Goal: Information Seeking & Learning: Check status

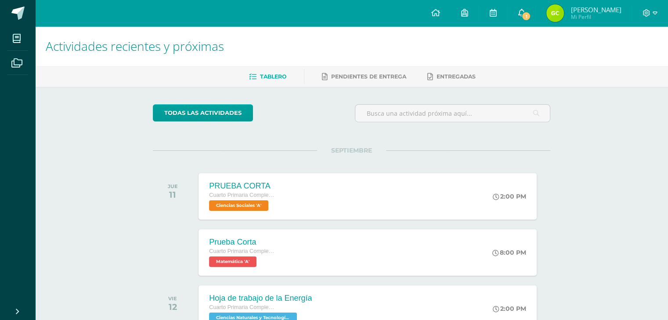
click at [526, 1] on link "1" at bounding box center [521, 13] width 28 height 26
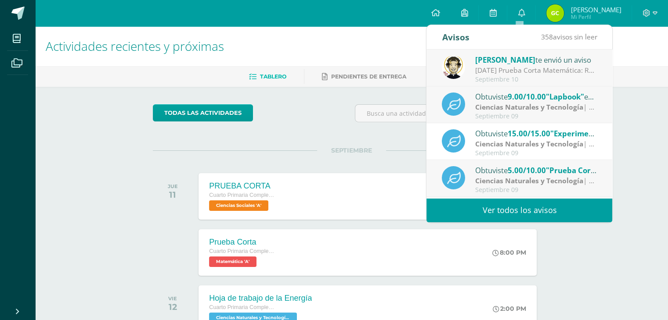
click at [539, 108] on strong "Ciencias Naturales y Tecnología" at bounding box center [529, 107] width 108 height 10
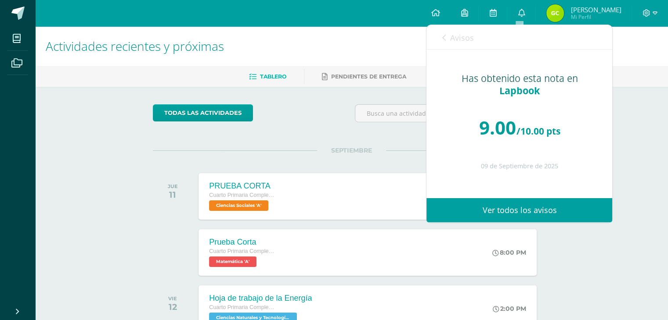
click at [443, 42] on link "Avisos" at bounding box center [458, 37] width 32 height 25
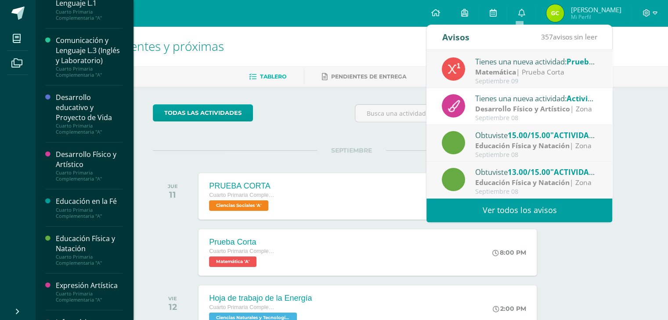
scroll to position [88, 0]
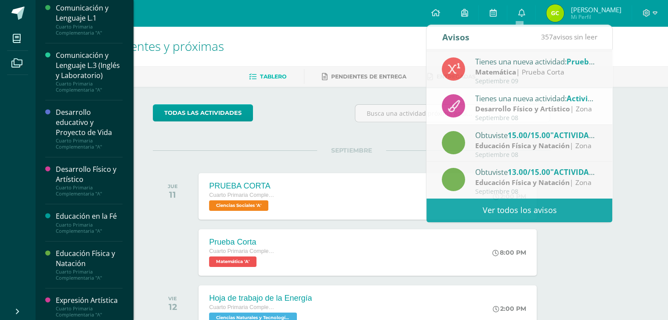
click at [58, 185] on div "Desarrollo Físico y Artístico" at bounding box center [89, 175] width 67 height 20
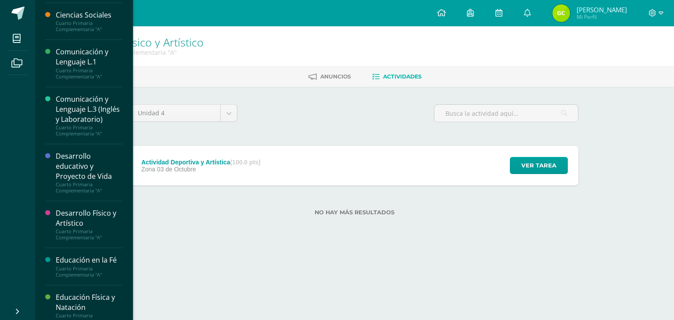
scroll to position [88, 0]
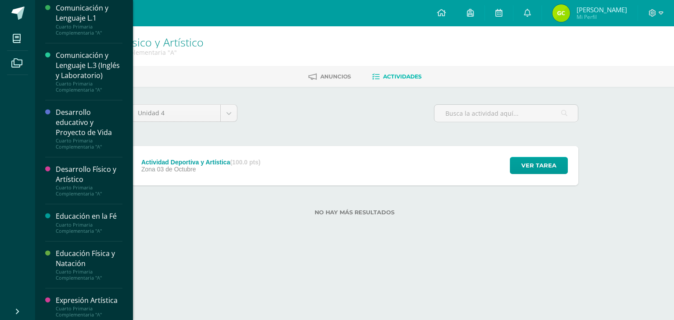
click at [79, 234] on div "Cuarto Primaria Complementaria "A"" at bounding box center [89, 228] width 67 height 12
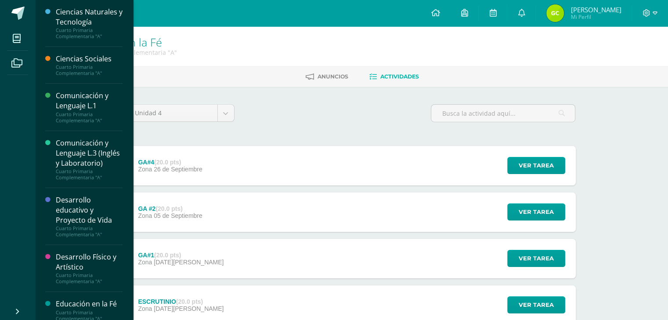
click at [263, 130] on div "Unidad 4 Unidad 1 Unidad 2 Unidad 3 Unidad 4 GA#4 (20.0 pts) Zona 26 de Septiem…" at bounding box center [351, 258] width 455 height 308
click at [323, 141] on div "Unidad 4 Unidad 1 Unidad 2 Unidad 3 Unidad 4 GA#4 (20.0 pts) Zona 26 de Septiem…" at bounding box center [351, 258] width 455 height 308
click at [523, 169] on span "Ver tarea" at bounding box center [535, 166] width 35 height 16
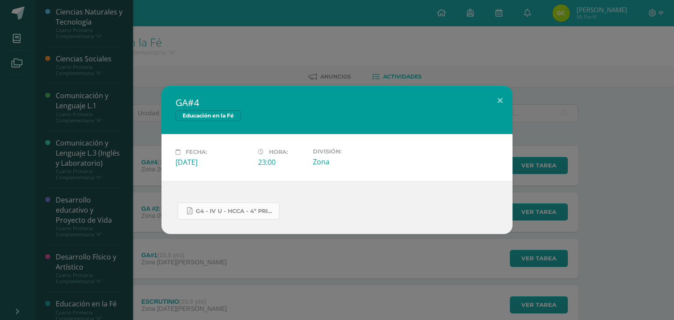
click at [199, 207] on link "G4 - IV U - HCCA - 4º PRIM.docx.pdf" at bounding box center [229, 211] width 102 height 17
click at [511, 73] on div "GA#4 Educación en la Fé Fecha: Viernes 26 de Septiembre Hora: 23:00 División: Z…" at bounding box center [337, 160] width 674 height 320
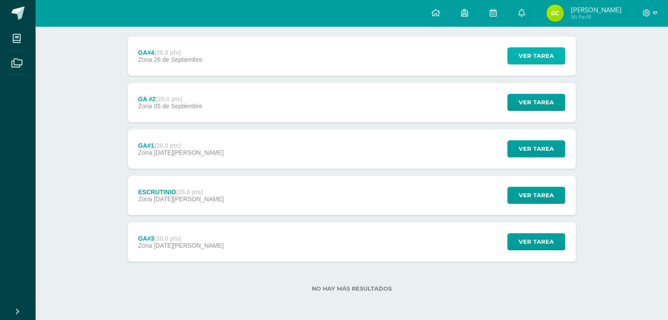
scroll to position [307, 0]
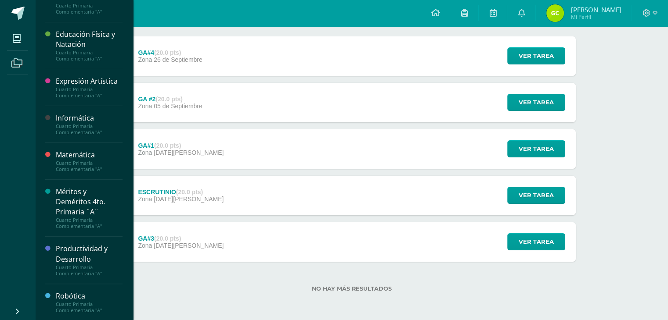
click at [48, 140] on div "Educación en la Fé Cuarto Primaria Complementaria "A" Anuncios Actividades Unid…" at bounding box center [351, 119] width 633 height 404
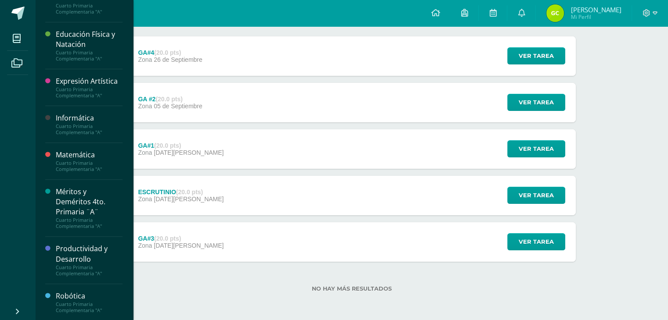
click at [54, 141] on div "Educación en la Fé Cuarto Primaria Complementaria "A" Anuncios Actividades Unid…" at bounding box center [351, 119] width 633 height 404
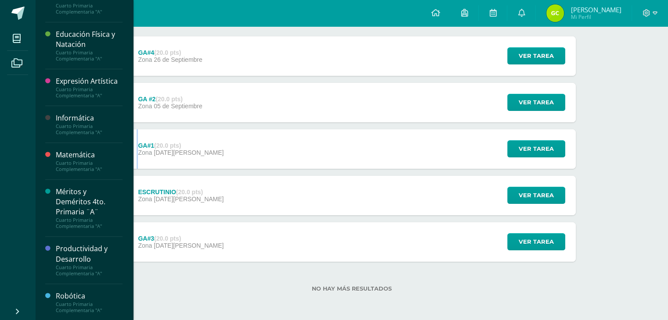
drag, startPoint x: 46, startPoint y: 139, endPoint x: 43, endPoint y: 150, distance: 11.4
click at [41, 151] on div "Educación en la Fé Cuarto Primaria Complementaria "A" Anuncios Actividades Unid…" at bounding box center [351, 119] width 633 height 404
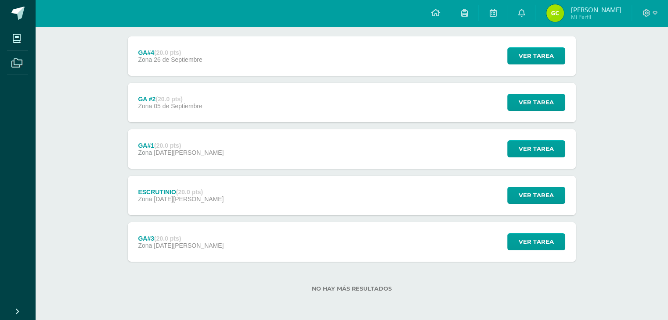
click at [49, 141] on div "Educación en la Fé Cuarto Primaria Complementaria "A" Anuncios Actividades Unid…" at bounding box center [351, 119] width 633 height 404
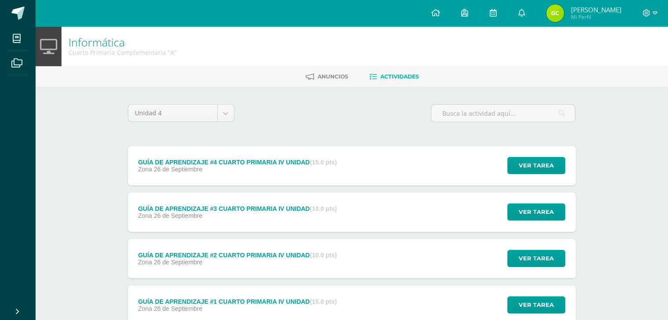
click at [0, 56] on li "Archivos" at bounding box center [17, 63] width 35 height 25
click at [9, 61] on span at bounding box center [17, 63] width 20 height 20
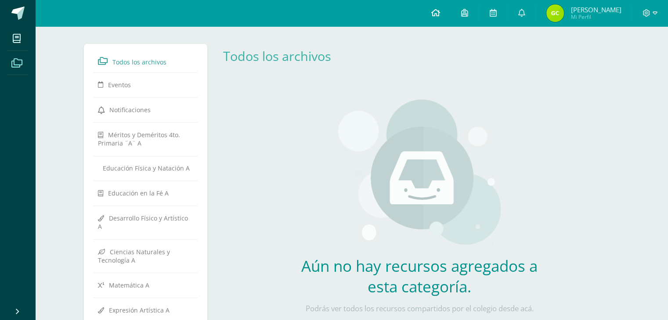
click at [433, 12] on icon at bounding box center [435, 13] width 9 height 8
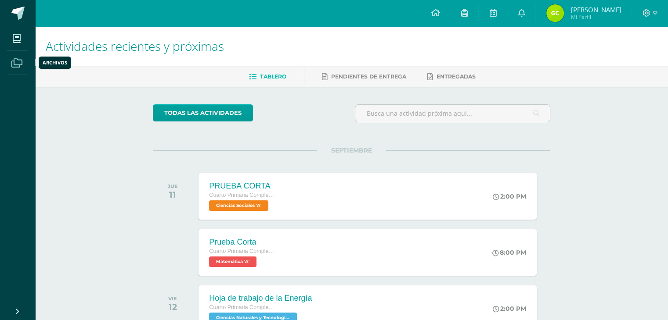
click at [19, 63] on icon at bounding box center [16, 63] width 11 height 9
click at [214, 20] on div "Configuración Cerrar sesión Geraldyne Yessenia Mi Perfil Avisos 357 avisos sin …" at bounding box center [351, 13] width 633 height 26
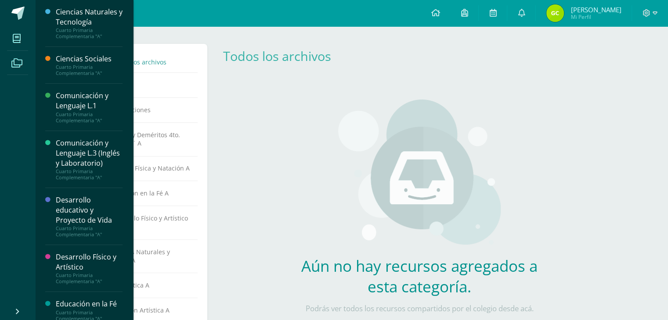
click at [18, 29] on span at bounding box center [17, 39] width 20 height 20
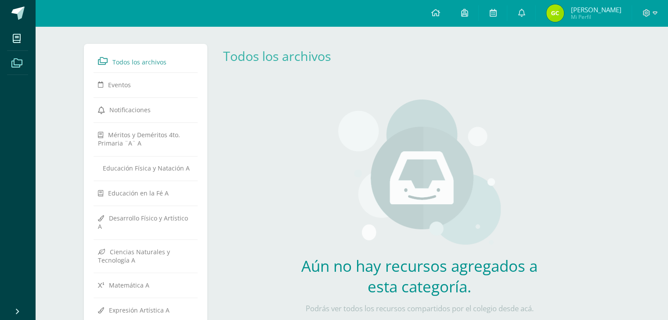
scroll to position [263, 0]
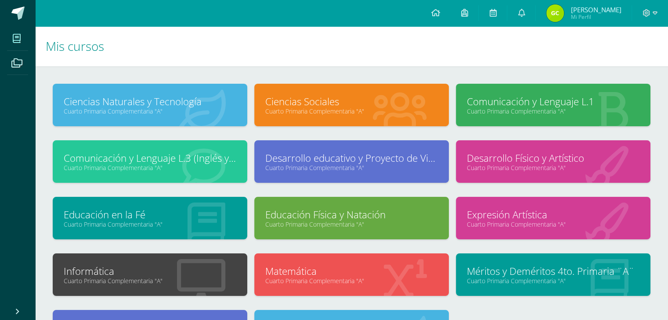
click at [251, 59] on h1 "Mis cursos" at bounding box center [352, 46] width 612 height 40
click at [491, 15] on icon at bounding box center [492, 13] width 7 height 8
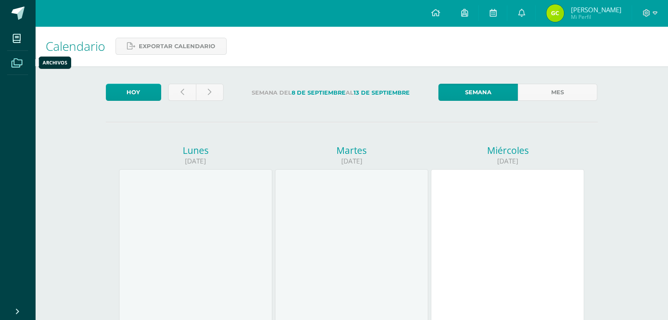
click at [28, 58] on link "Archivos" at bounding box center [17, 63] width 21 height 25
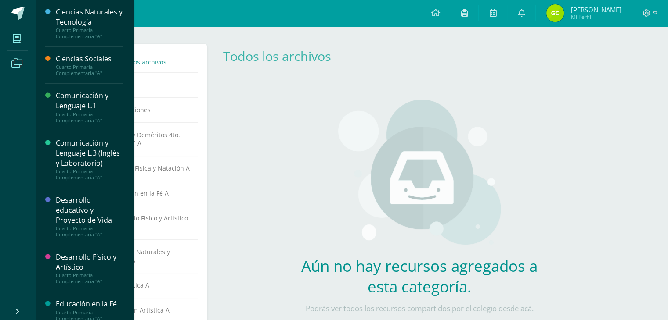
click at [13, 38] on icon at bounding box center [17, 38] width 8 height 9
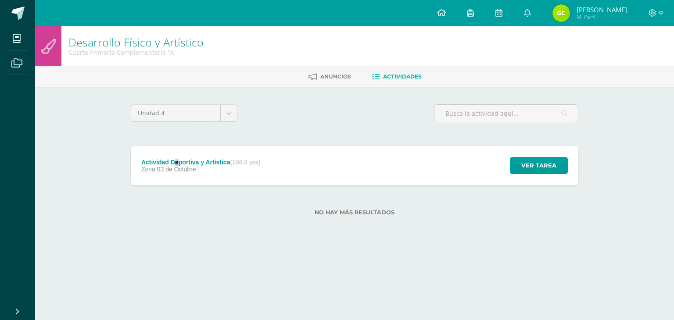
click at [177, 162] on div "Actividad Deportiva y Artística (100.0 pts)" at bounding box center [200, 162] width 119 height 7
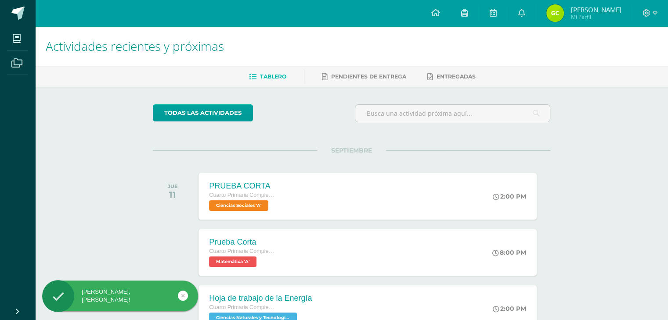
click at [554, 7] on img at bounding box center [555, 13] width 18 height 18
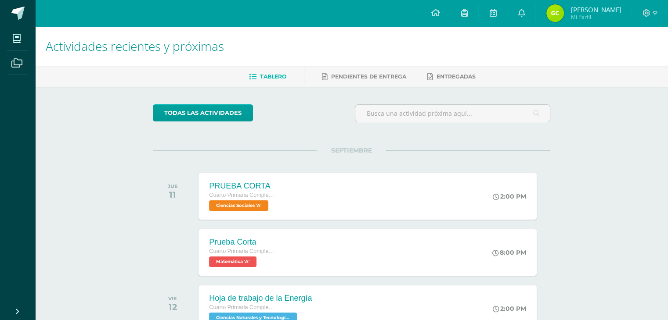
click at [566, 7] on span "Geraldyne Yessenia Mi Perfil" at bounding box center [583, 13] width 78 height 18
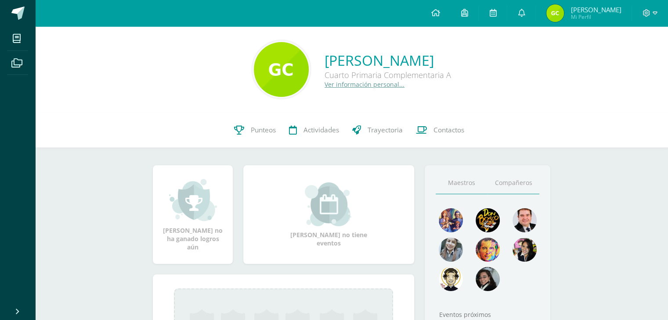
click at [517, 176] on link "Compañeros" at bounding box center [513, 183] width 52 height 22
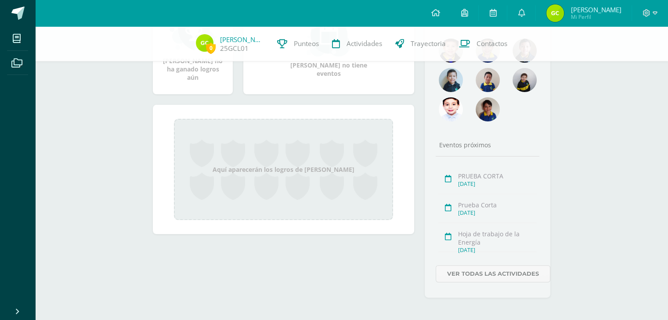
scroll to position [128, 0]
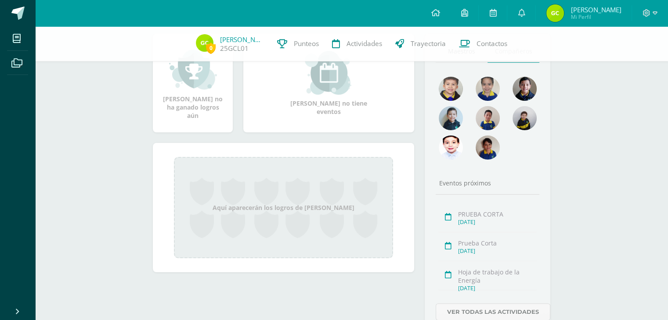
click at [512, 181] on div "Eventos próximos" at bounding box center [487, 183] width 104 height 8
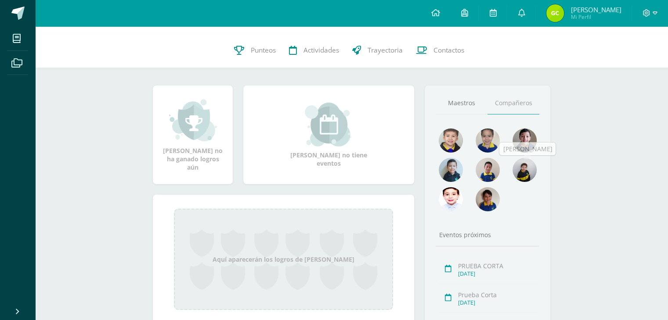
scroll to position [0, 0]
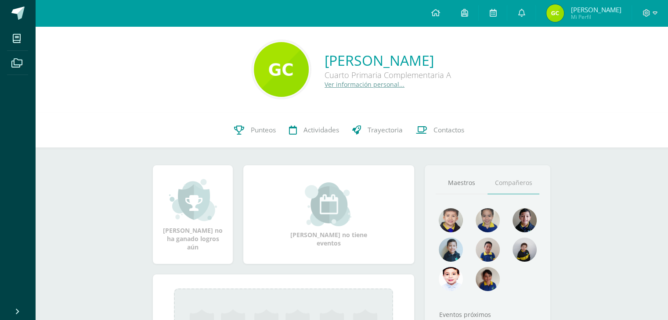
click at [524, 278] on div at bounding box center [487, 253] width 111 height 88
click at [463, 181] on link "Maestros" at bounding box center [461, 183] width 52 height 22
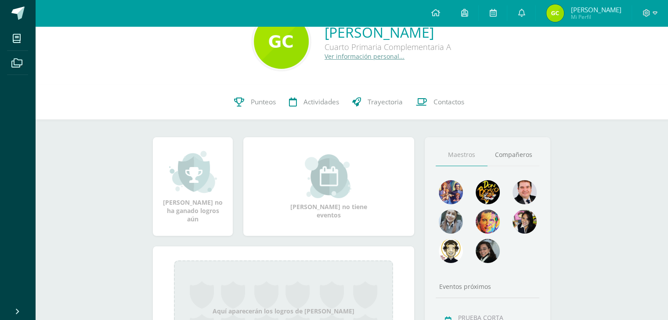
scroll to position [44, 0]
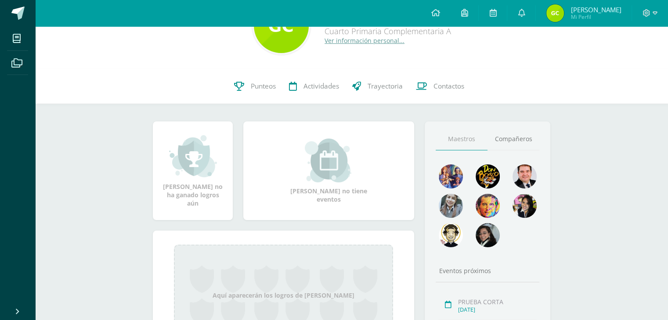
click at [471, 268] on div "Eventos próximos" at bounding box center [487, 271] width 104 height 8
click at [470, 271] on div "Eventos próximos" at bounding box center [487, 271] width 104 height 8
click at [465, 272] on div "Eventos próximos" at bounding box center [487, 271] width 104 height 8
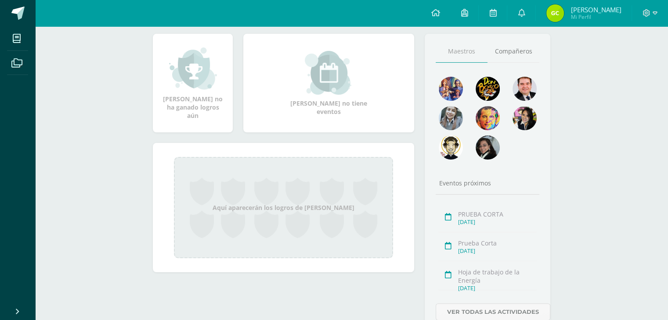
scroll to position [172, 0]
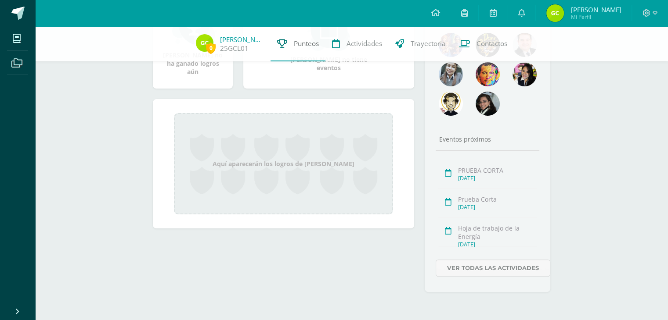
click at [279, 37] on link "Punteos" at bounding box center [297, 43] width 55 height 35
click at [287, 37] on link "Punteos" at bounding box center [297, 43] width 55 height 35
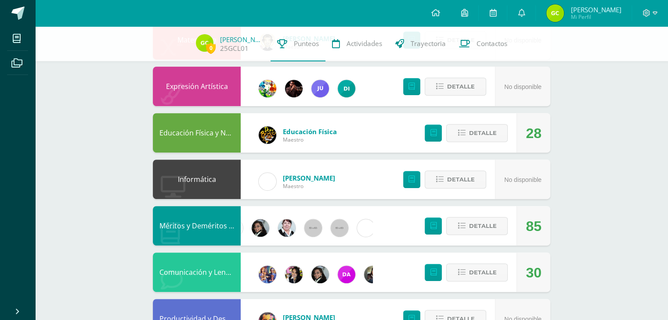
scroll to position [0, 160]
drag, startPoint x: 303, startPoint y: 230, endPoint x: 302, endPoint y: 236, distance: 5.4
click at [303, 231] on div at bounding box center [314, 229] width 26 height 40
drag, startPoint x: 302, startPoint y: 236, endPoint x: 310, endPoint y: 234, distance: 8.5
click at [310, 234] on div at bounding box center [314, 229] width 26 height 40
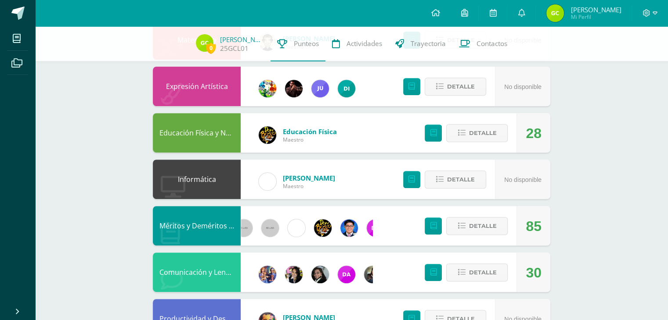
scroll to position [0, 342]
drag, startPoint x: 478, startPoint y: 217, endPoint x: 477, endPoint y: 222, distance: 4.4
click at [477, 221] on button "Detalle" at bounding box center [476, 226] width 61 height 18
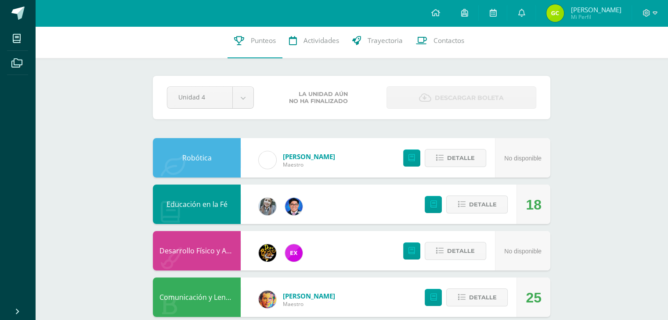
scroll to position [0, 0]
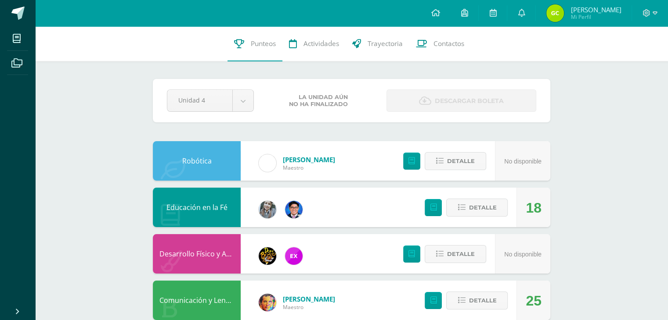
click at [368, 164] on div "Robótica Adriana Toledo Maestro No disponible Detalle" at bounding box center [351, 161] width 397 height 40
click at [349, 197] on div "Educación en la Fé 18 Detalle" at bounding box center [351, 208] width 397 height 40
click at [435, 208] on icon at bounding box center [433, 207] width 7 height 7
click at [472, 206] on span "Detalle" at bounding box center [482, 208] width 28 height 16
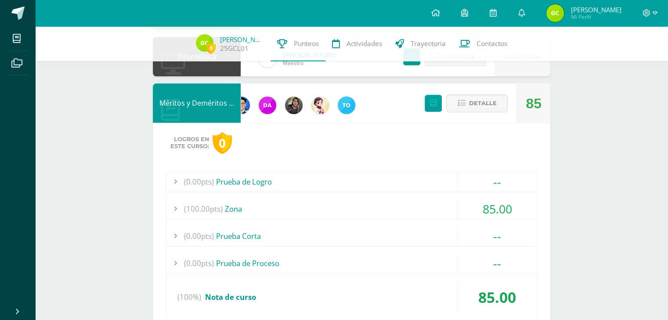
scroll to position [702, 0]
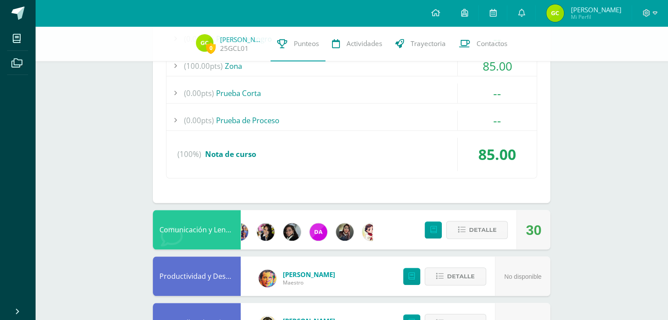
scroll to position [0, 53]
drag, startPoint x: 365, startPoint y: 239, endPoint x: 378, endPoint y: 237, distance: 13.3
click at [378, 238] on div "Comunicación y Lenguaje L.3 (Inglés y Laboratorio) 30 Detalle" at bounding box center [351, 230] width 397 height 40
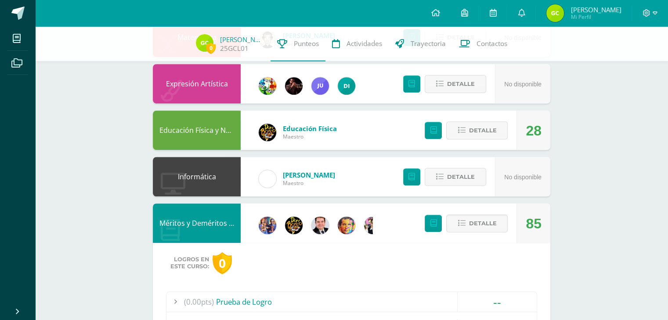
scroll to position [0, 342]
drag, startPoint x: 397, startPoint y: 116, endPoint x: 394, endPoint y: 121, distance: 5.5
click at [397, 116] on div "Educación Física y Natación Educación Física Maestro 28 Detalle" at bounding box center [351, 131] width 397 height 40
drag, startPoint x: 392, startPoint y: 128, endPoint x: 400, endPoint y: 130, distance: 9.0
click at [392, 128] on div "Educación Física y Natación Educación Física Maestro 28 Detalle" at bounding box center [351, 131] width 397 height 40
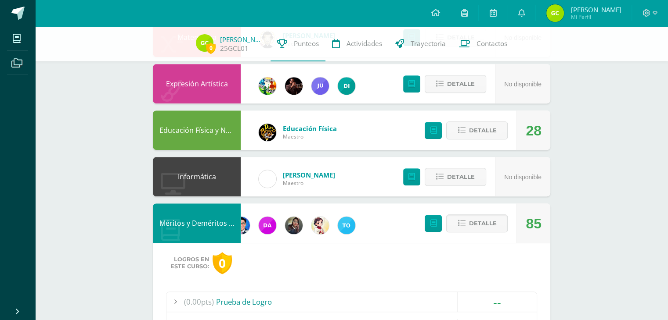
click at [534, 119] on div "28" at bounding box center [533, 131] width 16 height 40
drag, startPoint x: 521, startPoint y: 133, endPoint x: 483, endPoint y: 132, distance: 38.2
click at [519, 133] on div "28" at bounding box center [533, 131] width 34 height 40
click at [465, 129] on icon at bounding box center [460, 130] width 7 height 7
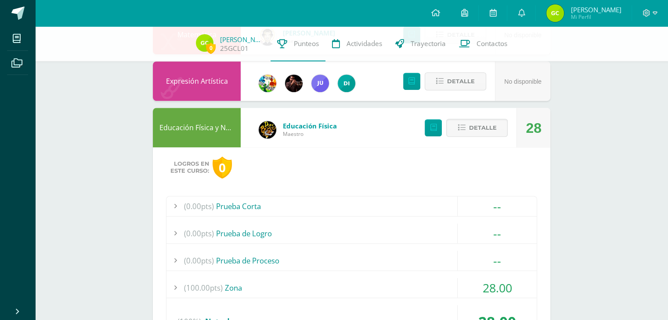
scroll to position [664, 0]
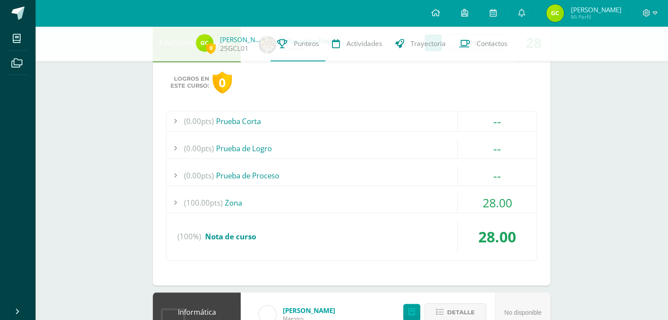
click at [231, 203] on div "(100.00pts) Zona" at bounding box center [351, 203] width 370 height 20
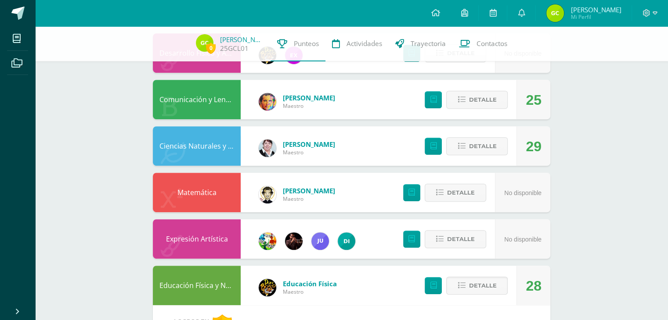
scroll to position [357, 0]
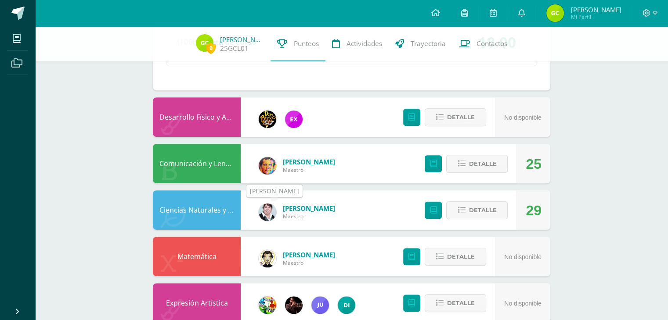
click at [266, 212] on img at bounding box center [268, 213] width 18 height 18
click at [266, 209] on img at bounding box center [268, 213] width 18 height 18
click at [263, 200] on div "Emilia Reyes Maestro" at bounding box center [297, 213] width 94 height 40
click at [263, 206] on div "Emilia Reyes Maestro" at bounding box center [297, 213] width 94 height 40
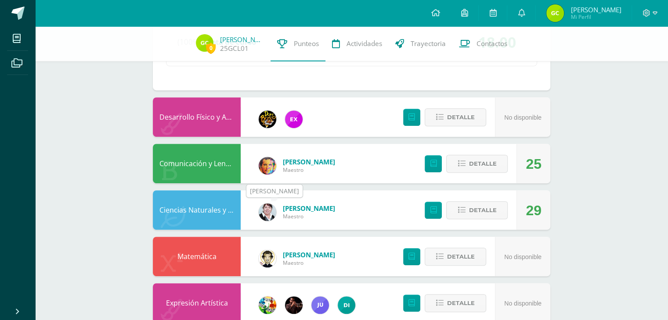
click at [263, 212] on img at bounding box center [268, 213] width 18 height 18
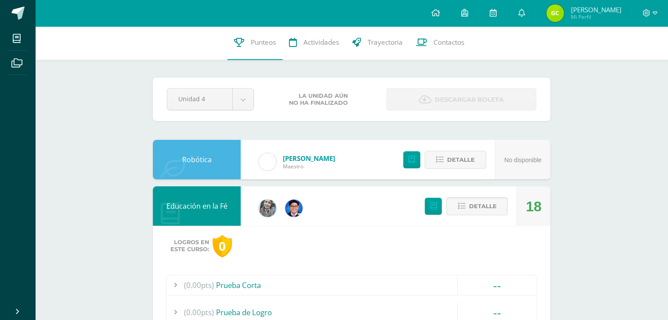
scroll to position [0, 0]
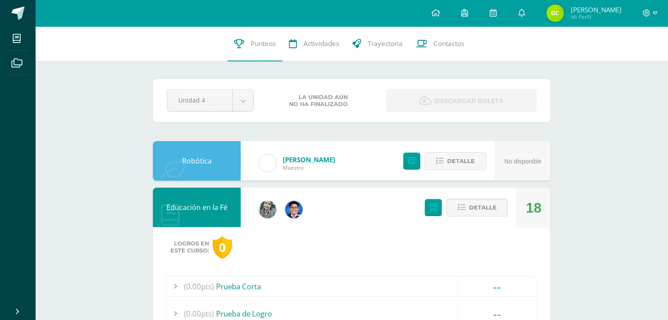
click at [514, 17] on link at bounding box center [521, 13] width 28 height 26
click at [525, 11] on link at bounding box center [521, 13] width 28 height 26
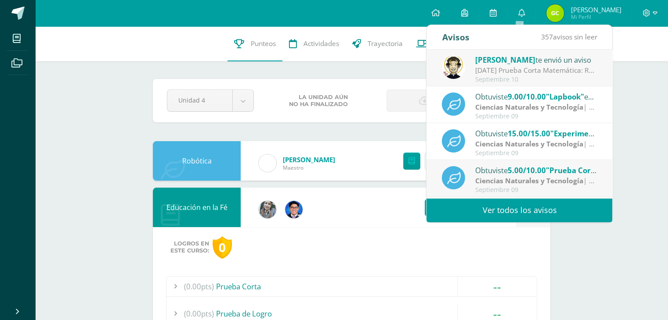
click at [574, 99] on span ""Lapbook"" at bounding box center [565, 97] width 38 height 10
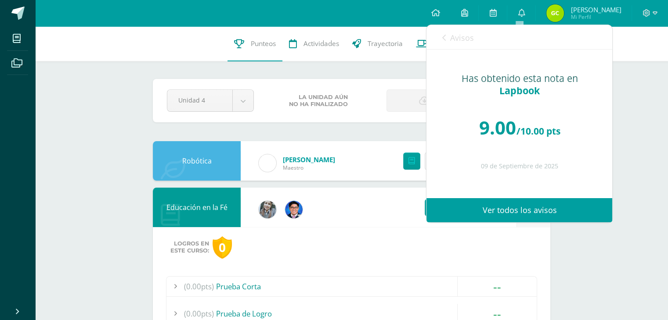
click at [443, 34] on icon at bounding box center [444, 37] width 4 height 7
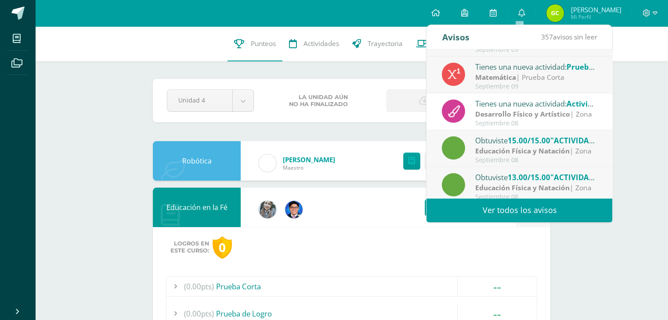
scroll to position [146, 0]
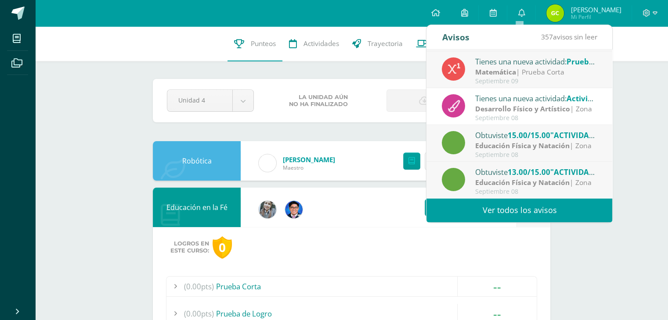
click at [565, 143] on strong "Educación Física y Natación" at bounding box center [522, 146] width 94 height 10
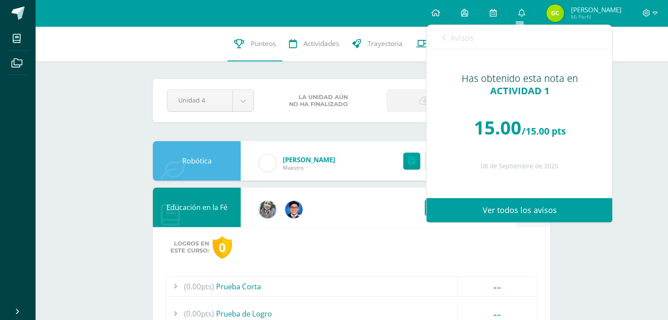
click at [444, 38] on icon at bounding box center [444, 37] width 4 height 7
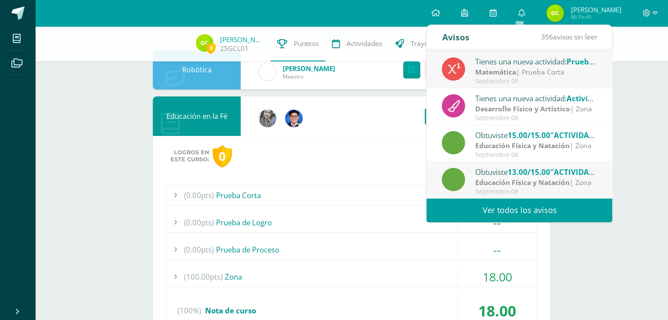
scroll to position [25, 0]
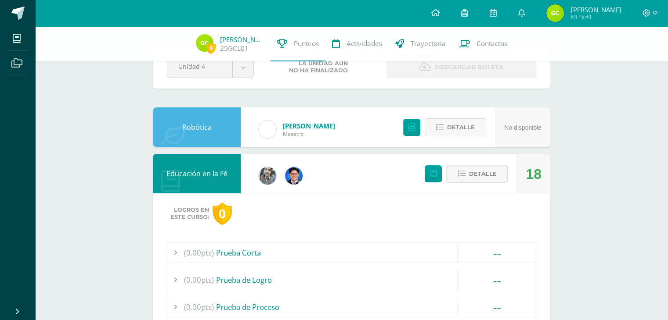
scroll to position [44, 0]
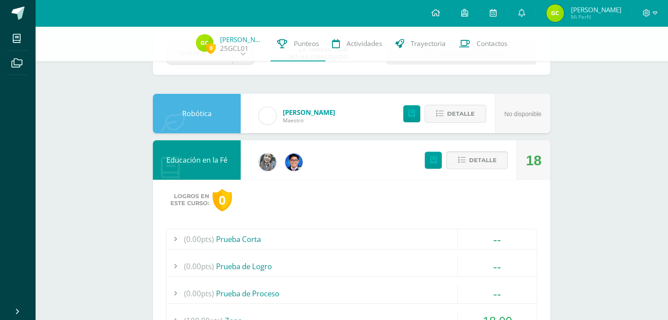
click at [543, 181] on div "Educación en la Fé 18 Detalle Logros en este curso: 0 (0.00pts) Prueba Corta --…" at bounding box center [351, 271] width 397 height 263
drag, startPoint x: 637, startPoint y: 188, endPoint x: 608, endPoint y: 194, distance: 29.6
click at [221, 146] on div "Educación en la Fé" at bounding box center [197, 160] width 88 height 40
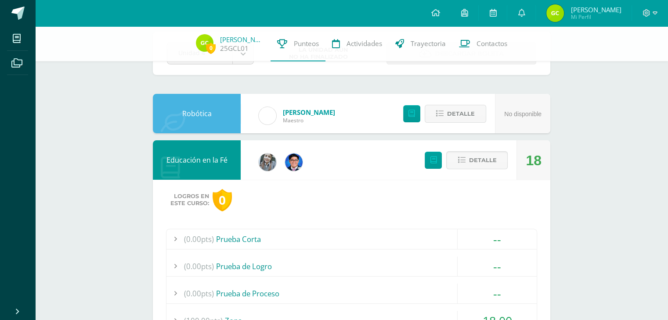
click at [208, 162] on div "Educación en la Fé" at bounding box center [197, 160] width 88 height 40
click at [494, 163] on span "Detalle" at bounding box center [482, 160] width 28 height 16
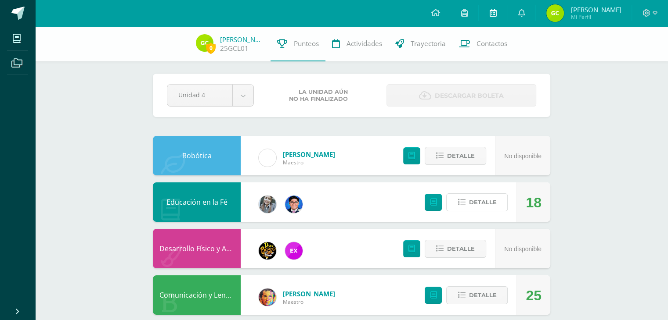
scroll to position [0, 0]
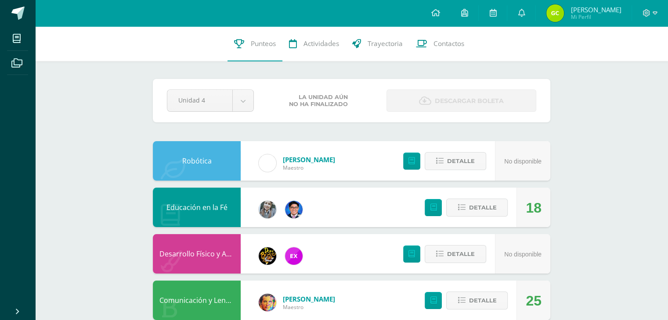
drag, startPoint x: 84, startPoint y: 185, endPoint x: 86, endPoint y: 190, distance: 5.1
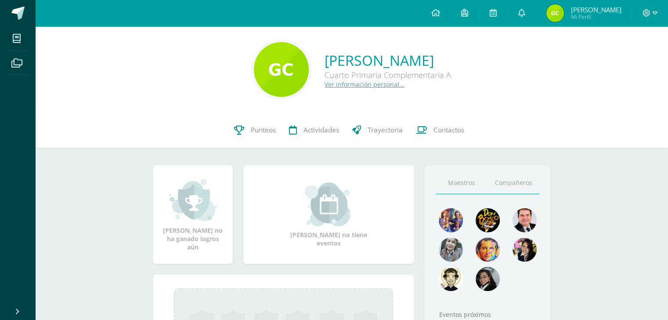
click at [518, 187] on link "Compañeros" at bounding box center [513, 183] width 52 height 22
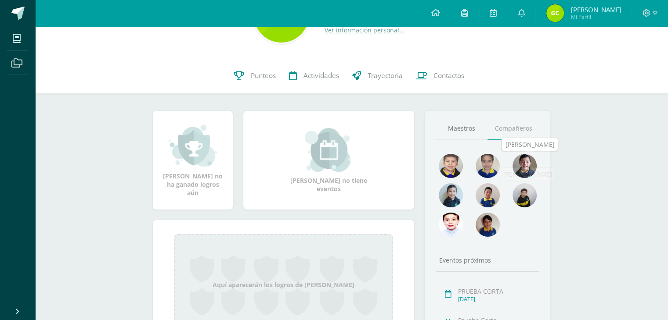
scroll to position [172, 0]
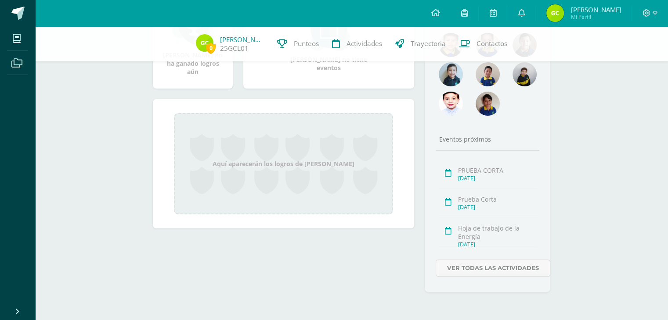
click at [471, 139] on div "Eventos próximos" at bounding box center [487, 139] width 104 height 8
click at [495, 261] on link "Ver todas las actividades" at bounding box center [492, 268] width 115 height 17
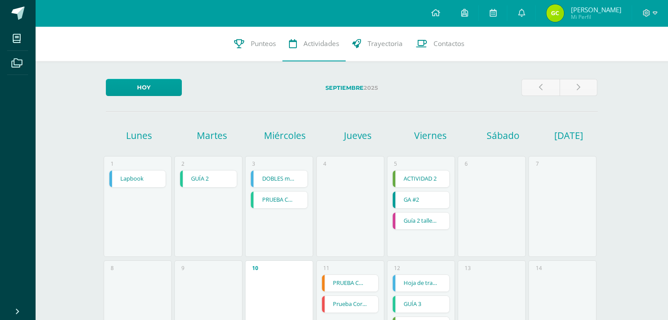
click at [214, 136] on h1 "Martes" at bounding box center [212, 136] width 70 height 12
click at [158, 87] on link "Hoy" at bounding box center [144, 87] width 76 height 17
